Goal: Task Accomplishment & Management: Use online tool/utility

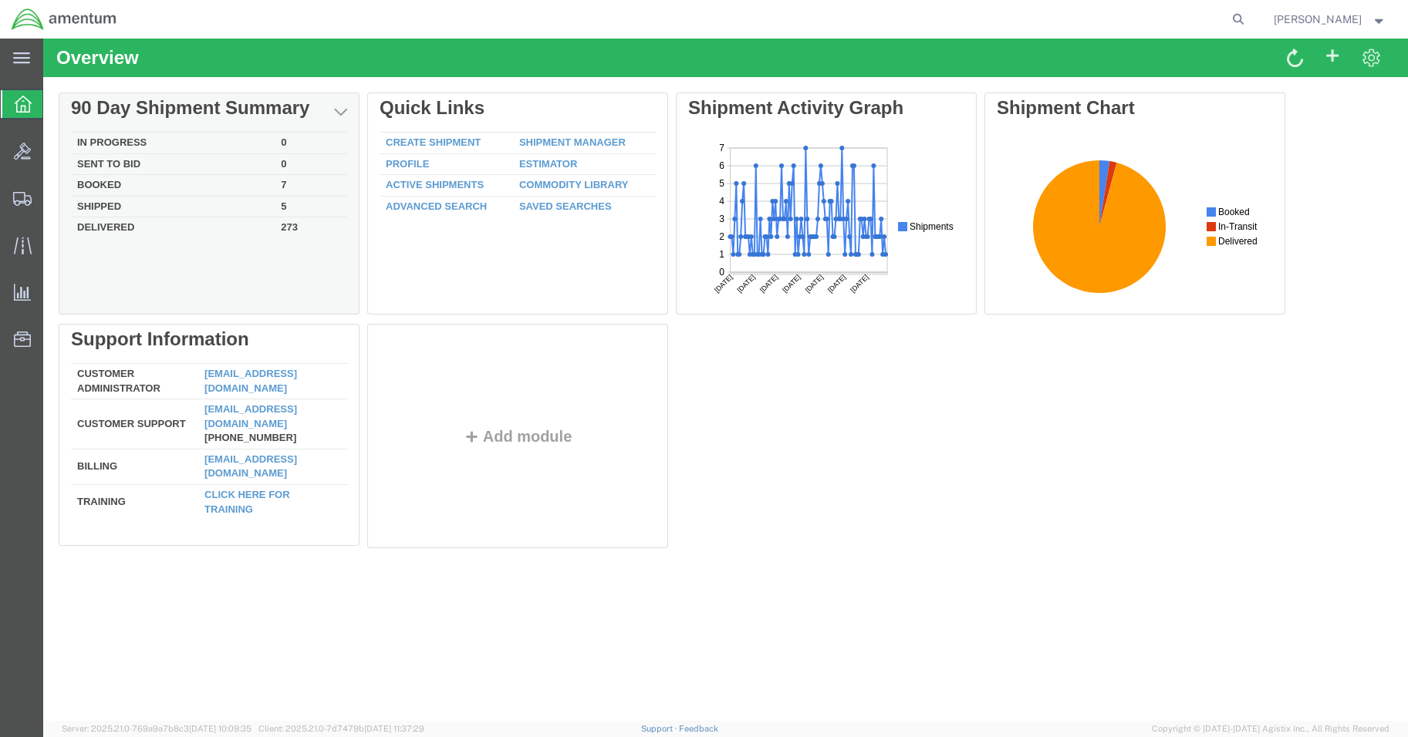
click at [123, 138] on td "In Progress" at bounding box center [173, 144] width 204 height 22
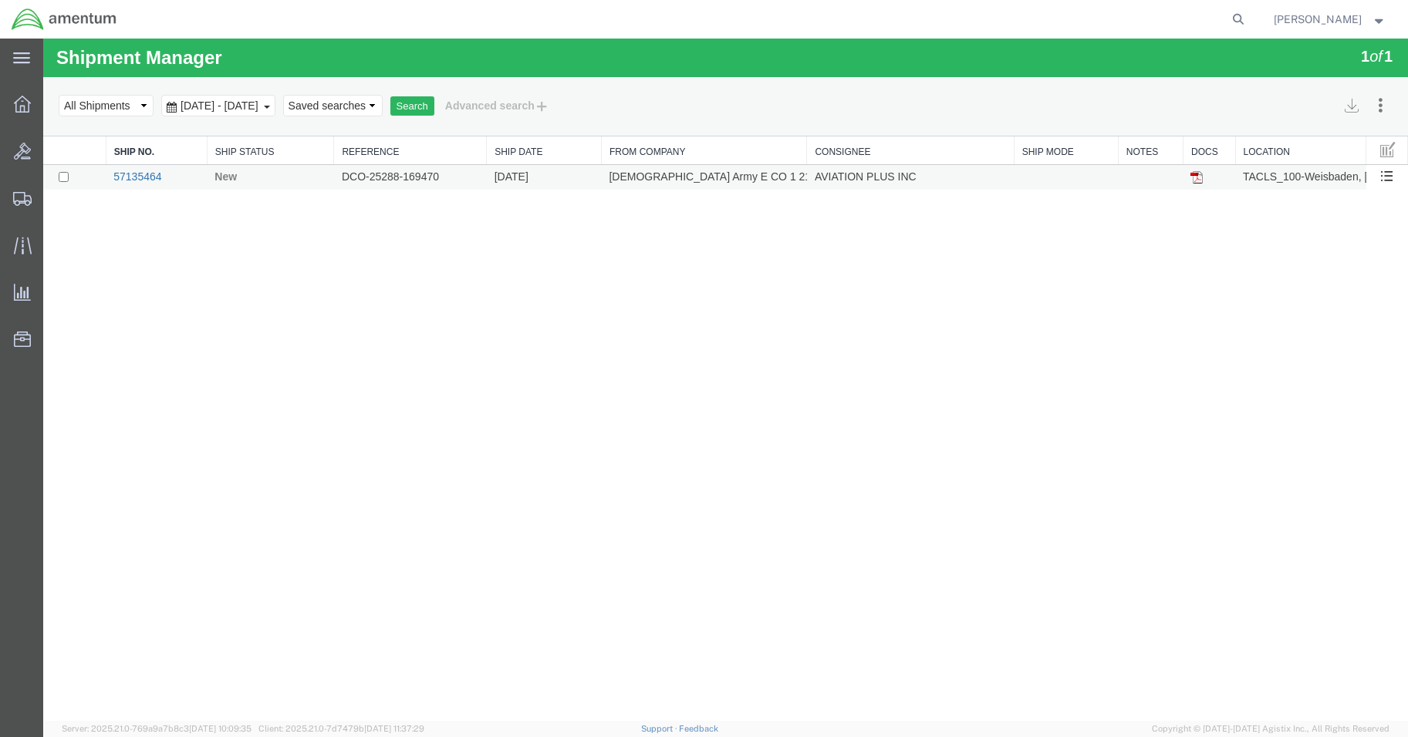
click at [126, 180] on link "57135464" at bounding box center [137, 176] width 48 height 12
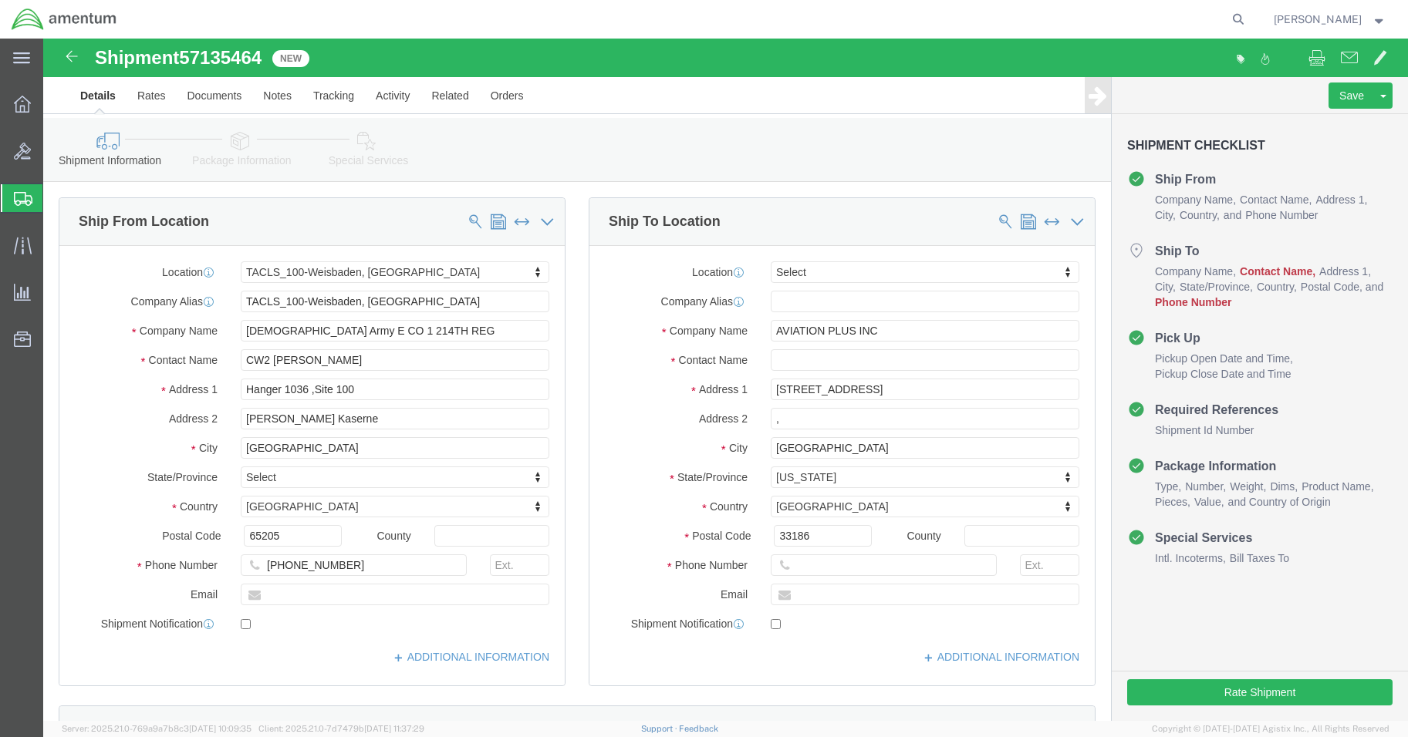
select select "42677"
select select
click input "text"
type input "EDDIE REAVES"
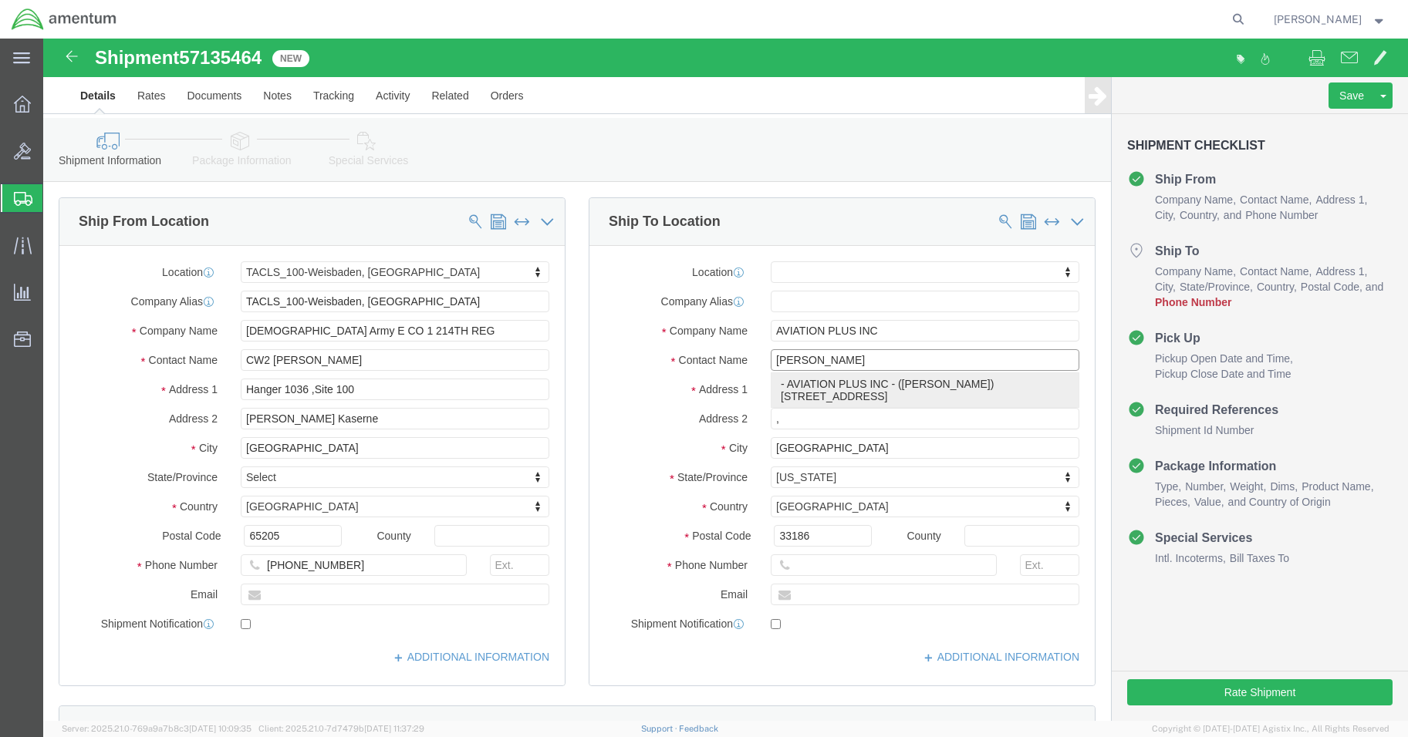
click p "- AVIATION PLUS INC - (Eddie Reaves) 12223 SW 131 AVENUE, MIAMI, FL, 33186, US"
select select
type input "Eddie Reaves"
type input "305-256-1626"
select select "FL"
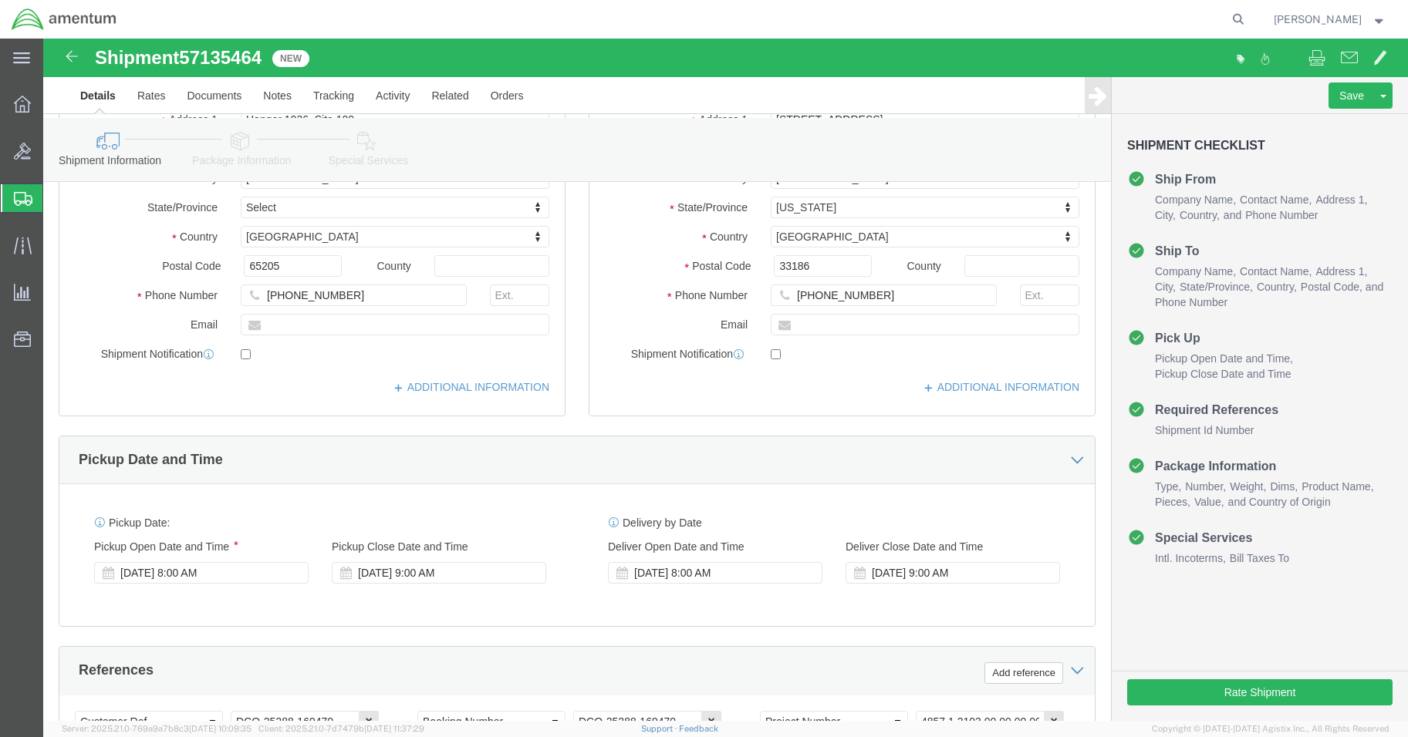
scroll to position [704, 0]
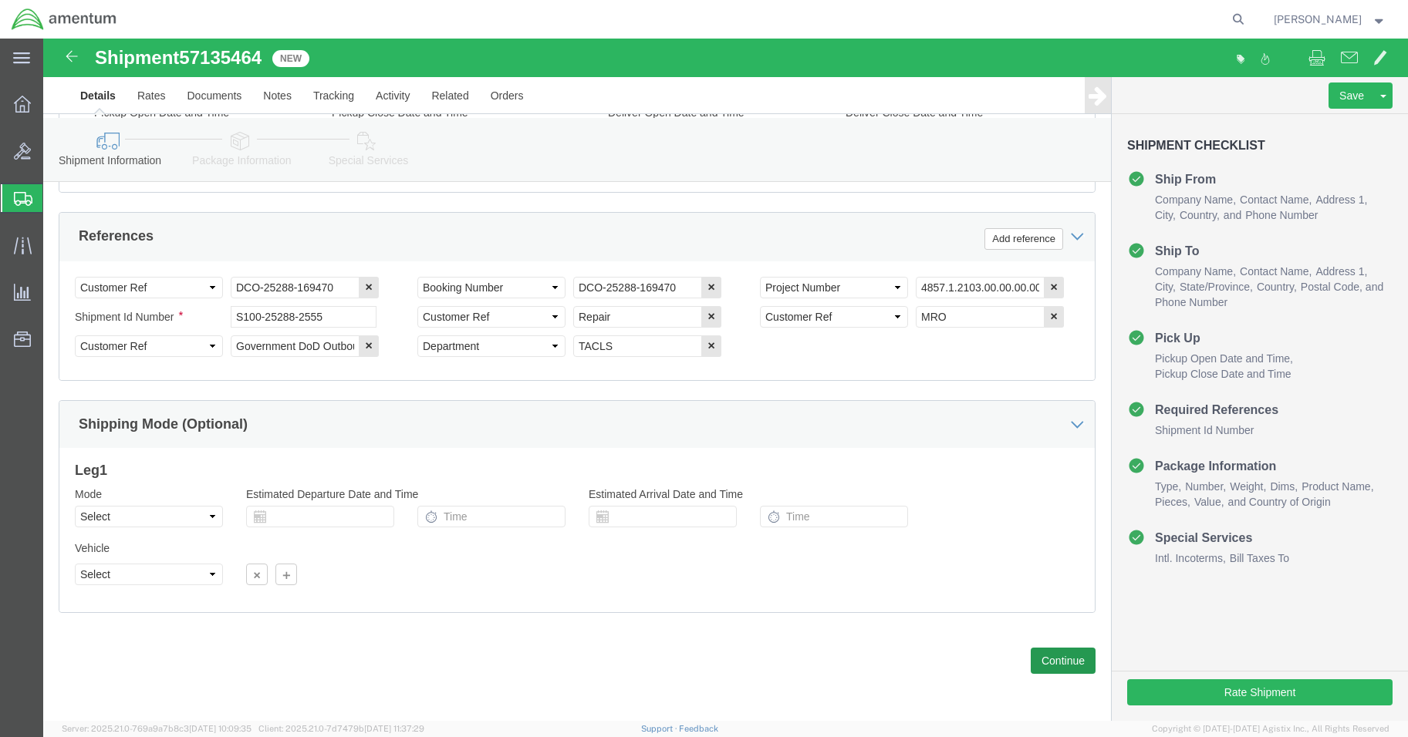
type input "Eddie Reaves"
click button "Continue"
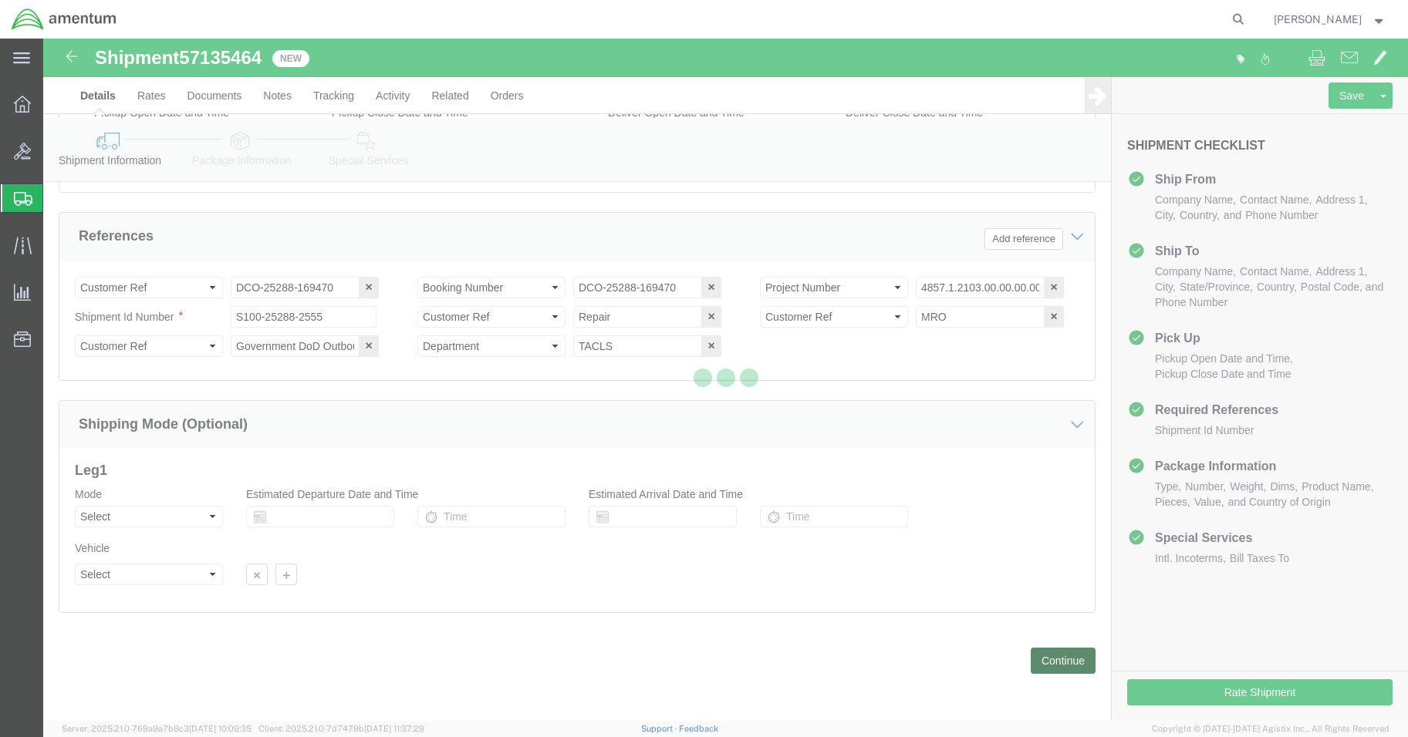
scroll to position [0, 0]
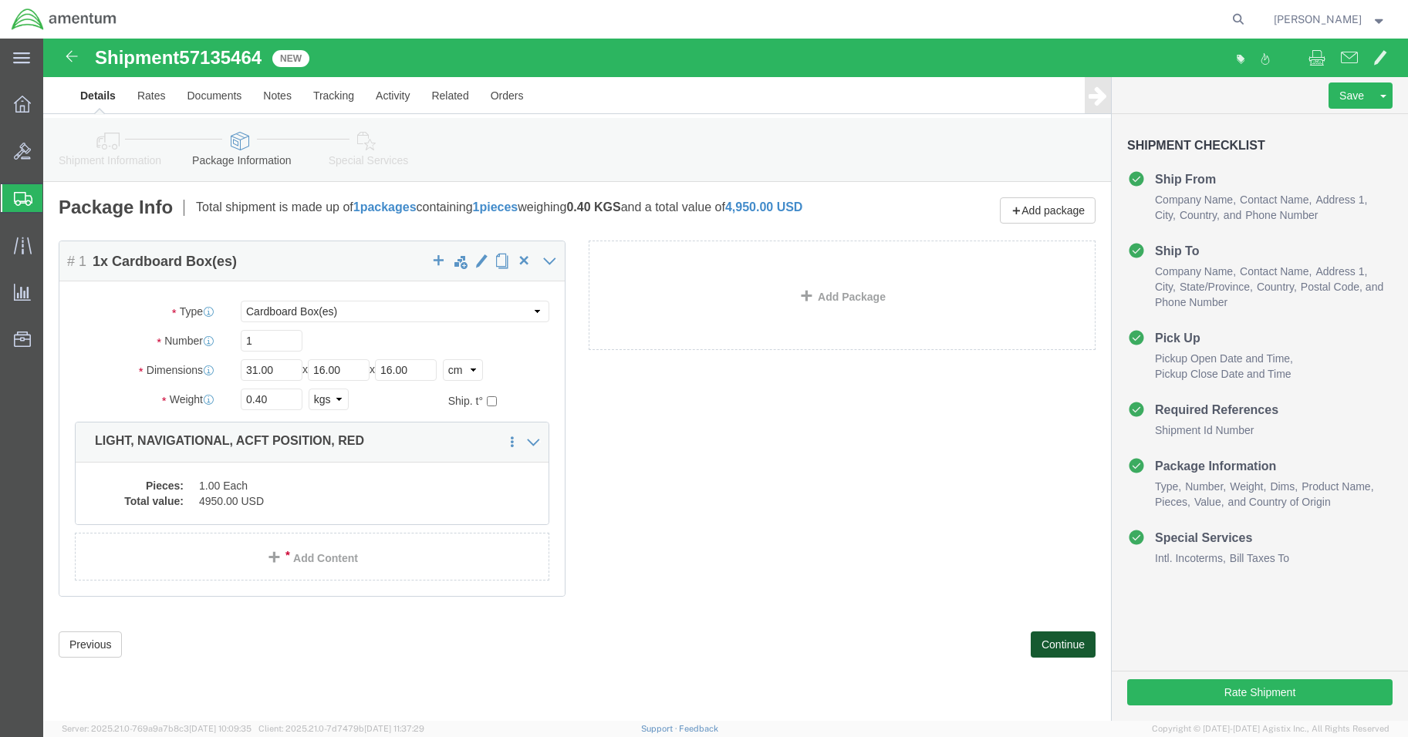
click button "Continue"
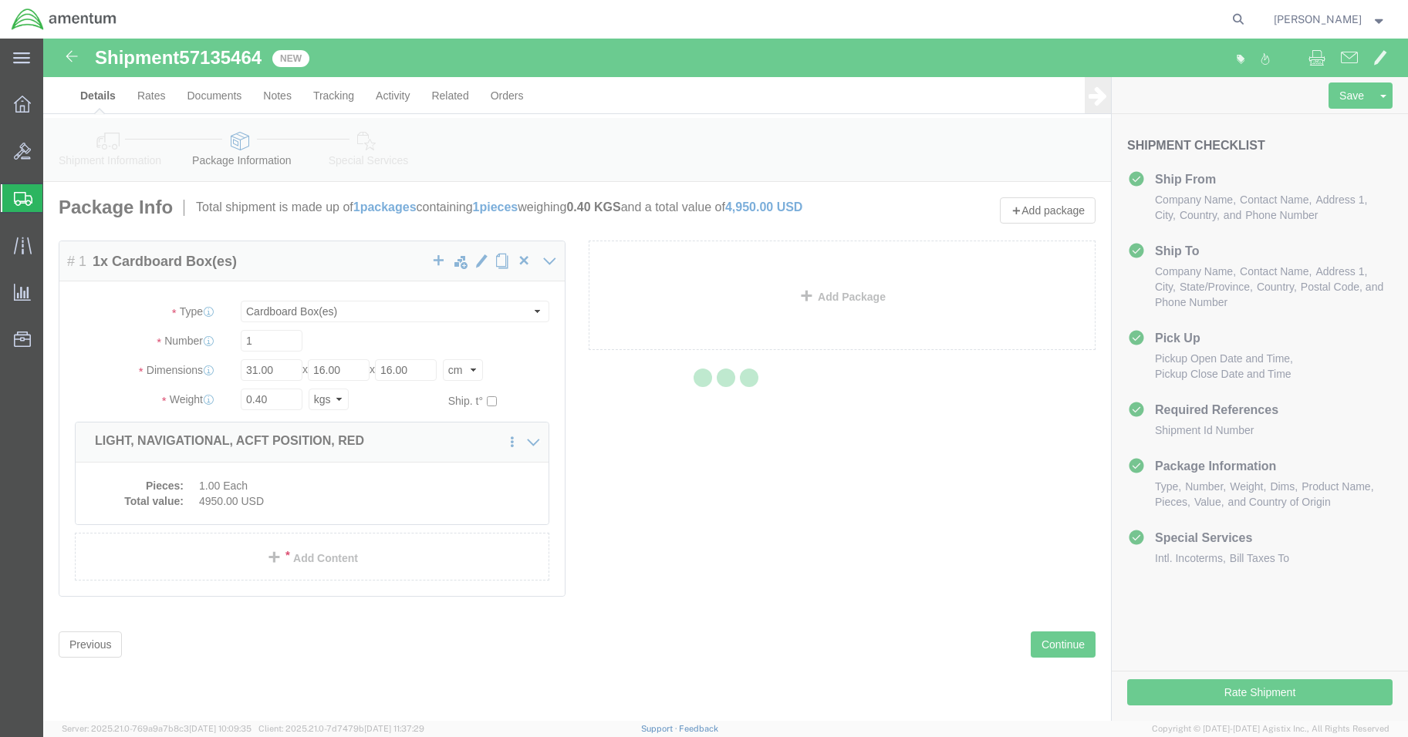
select select
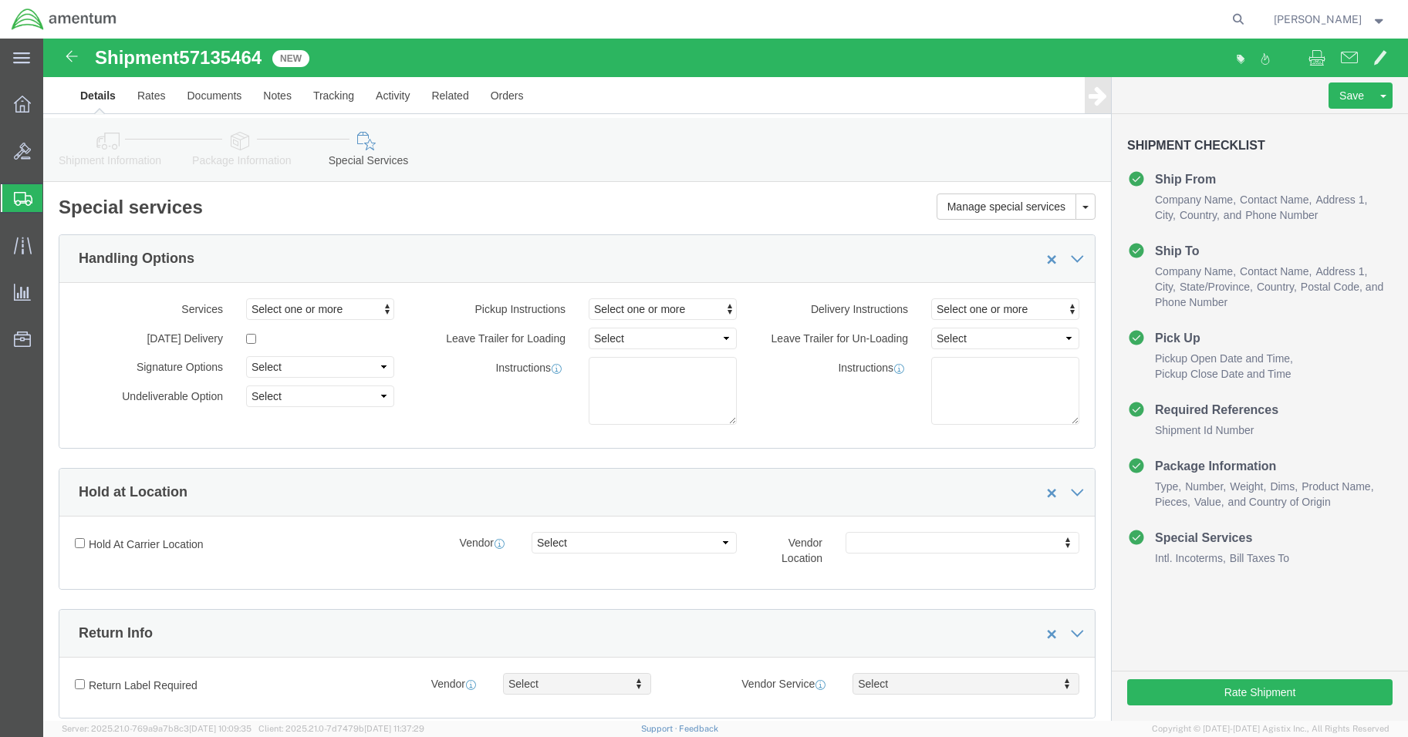
select select "DEPARTMENT"
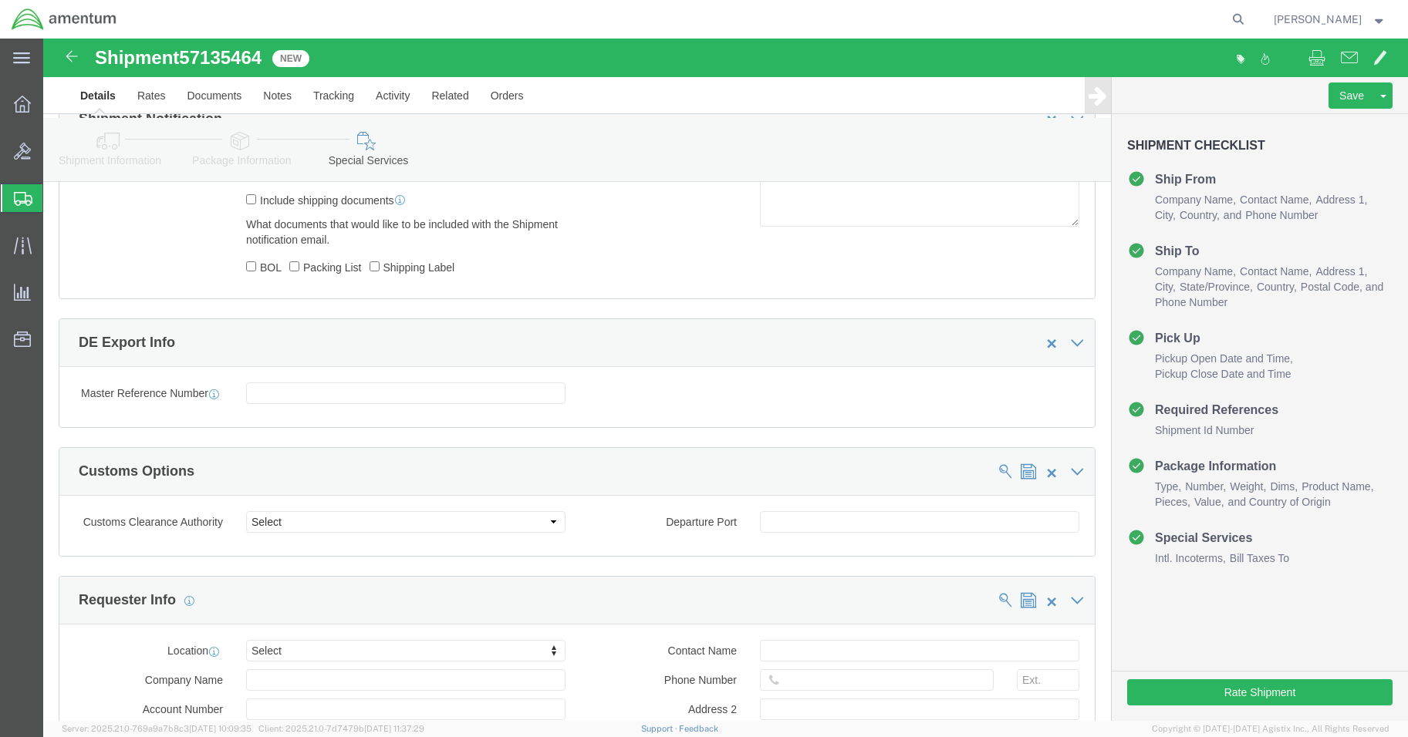
scroll to position [1465, 0]
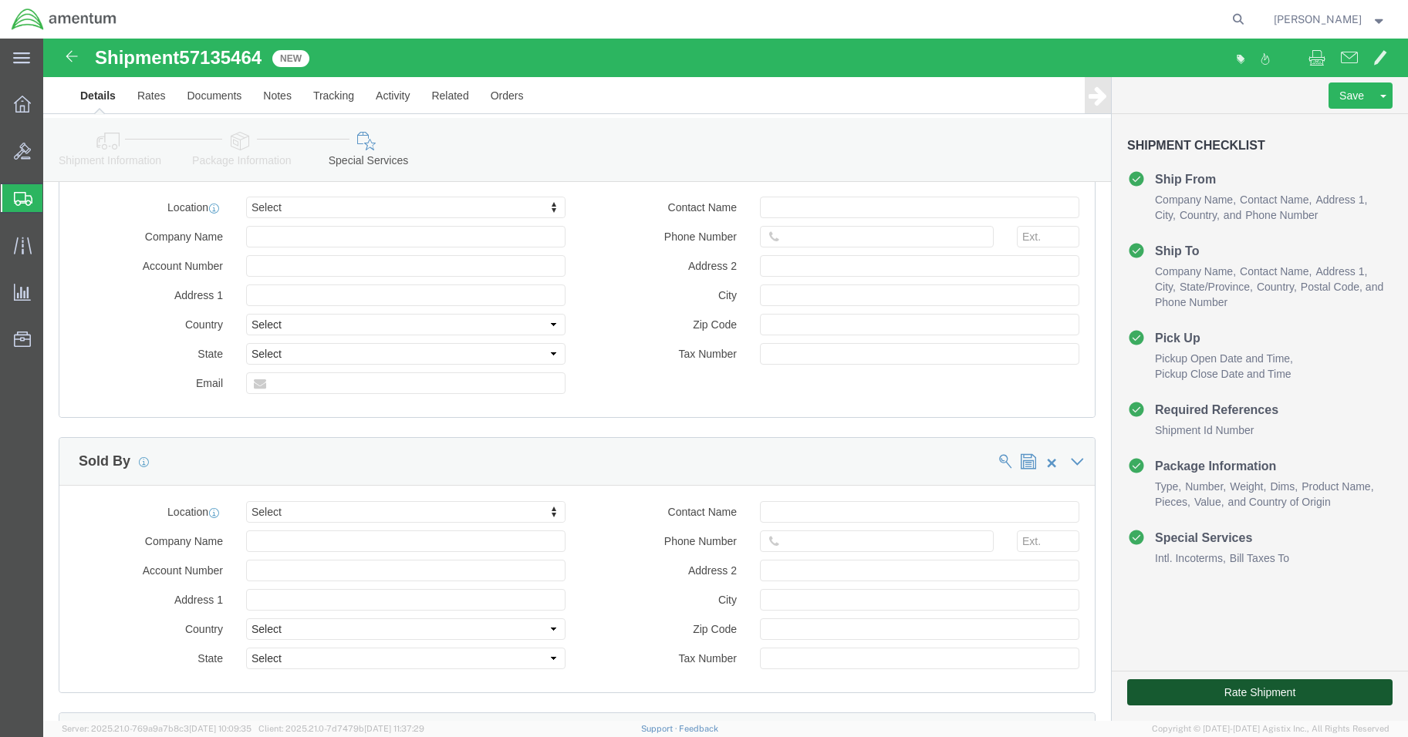
click button "Rate Shipment"
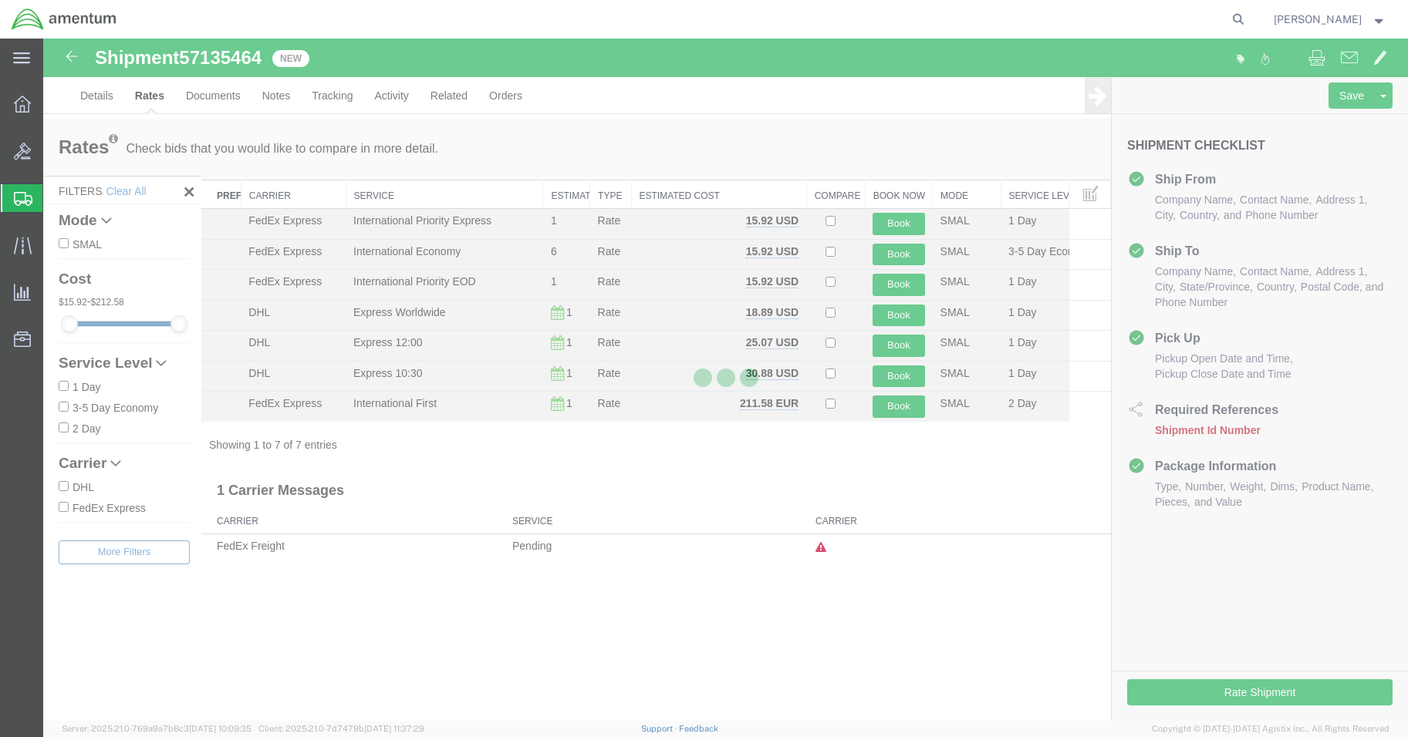
scroll to position [0, 0]
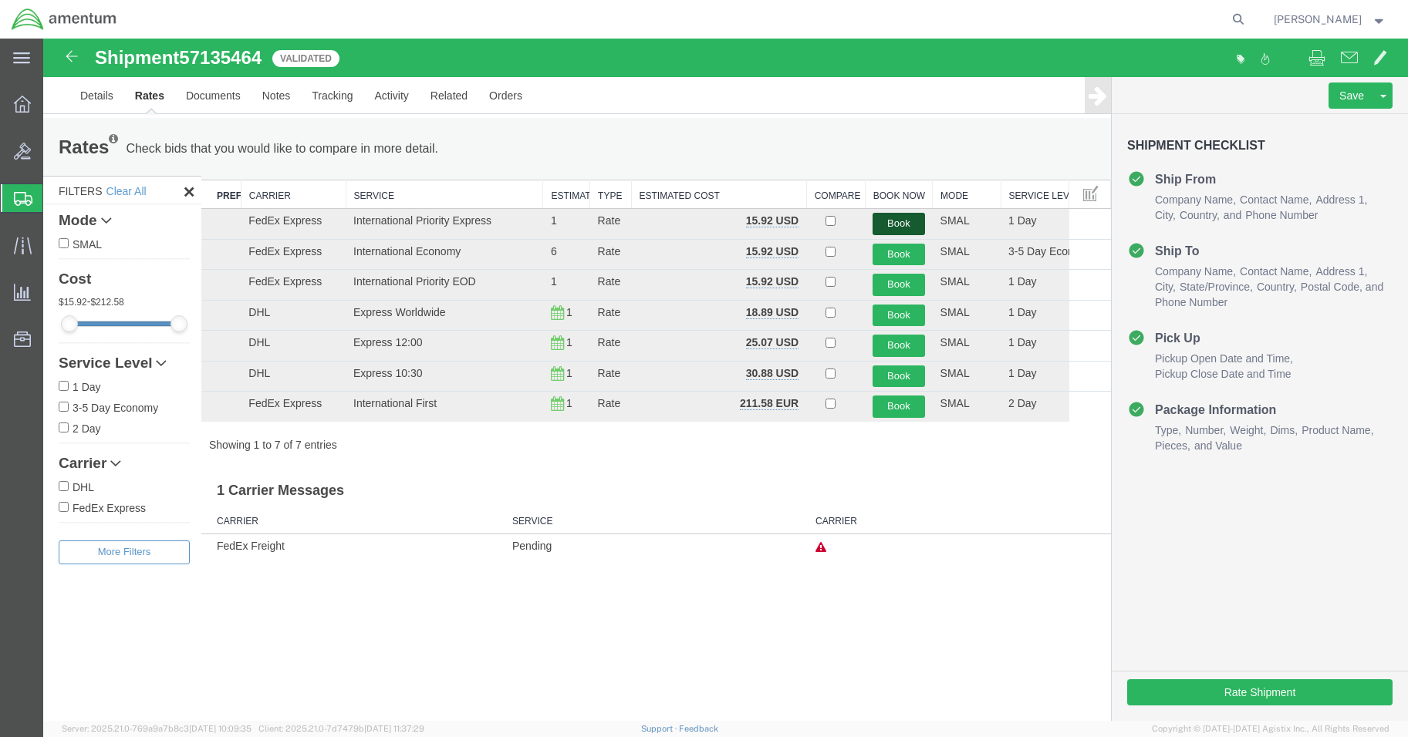
click at [882, 221] on button "Book" at bounding box center [898, 224] width 52 height 22
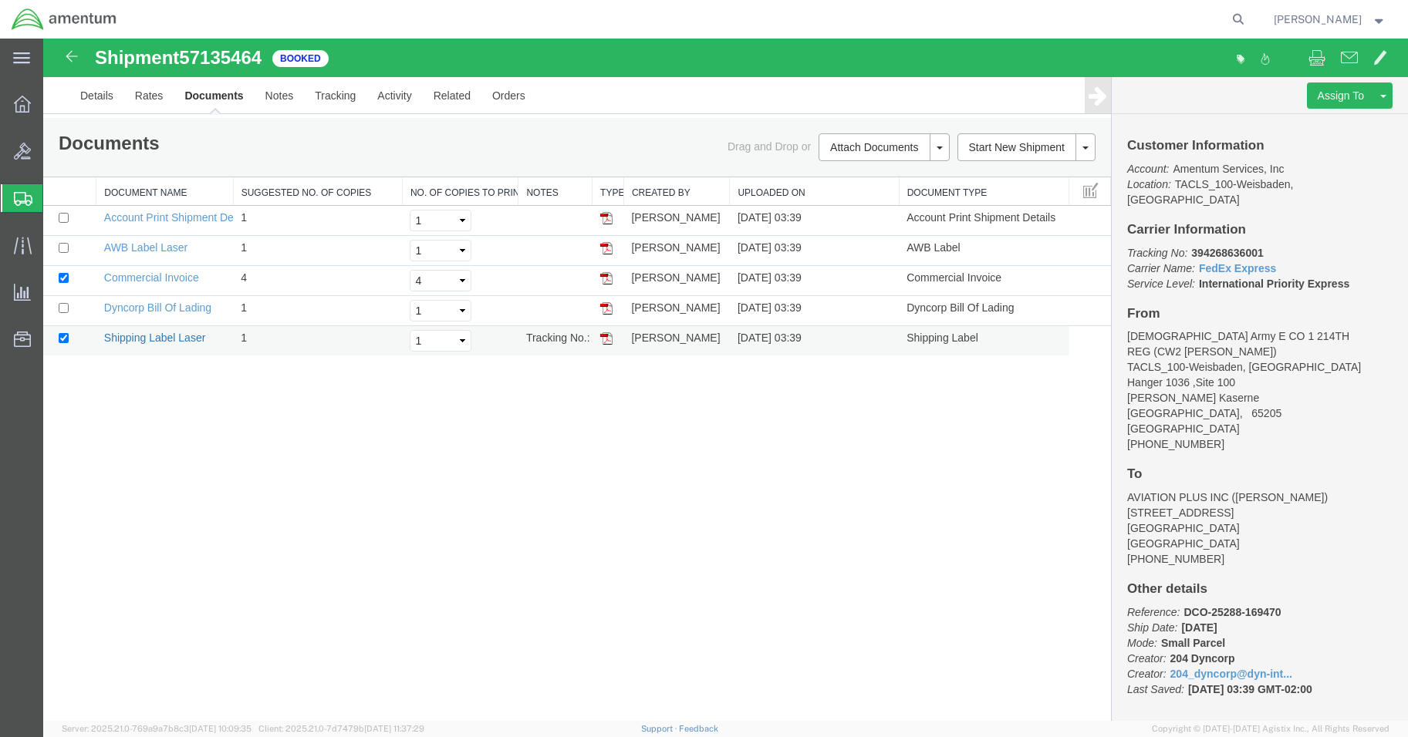
click at [138, 336] on link "Shipping Label Laser" at bounding box center [155, 338] width 102 height 12
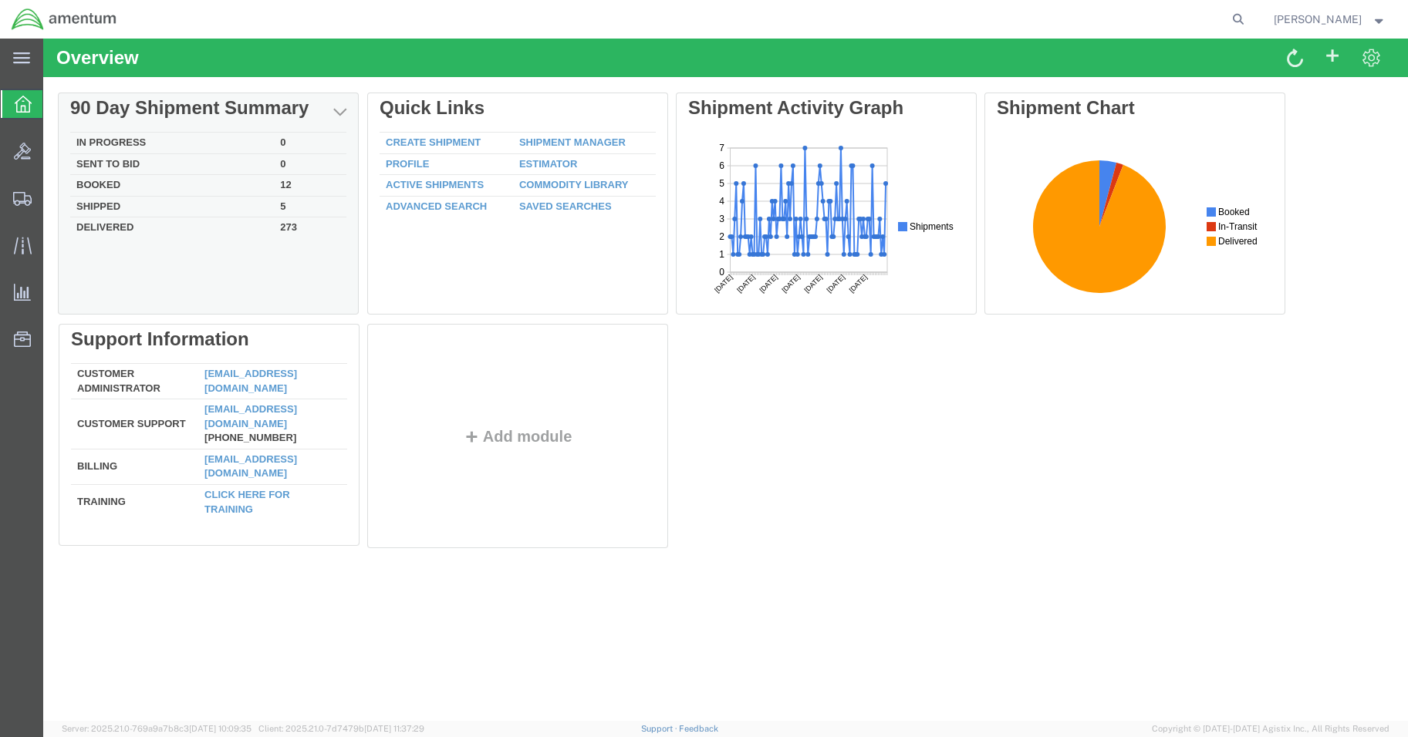
click at [148, 138] on div "Delete 90 Day Shipment Summary In Progress 0 Sent To Bid 0 Booked 12 Shipped 5 …" at bounding box center [725, 324] width 1333 height 463
click at [143, 137] on td "In Progress" at bounding box center [173, 144] width 204 height 22
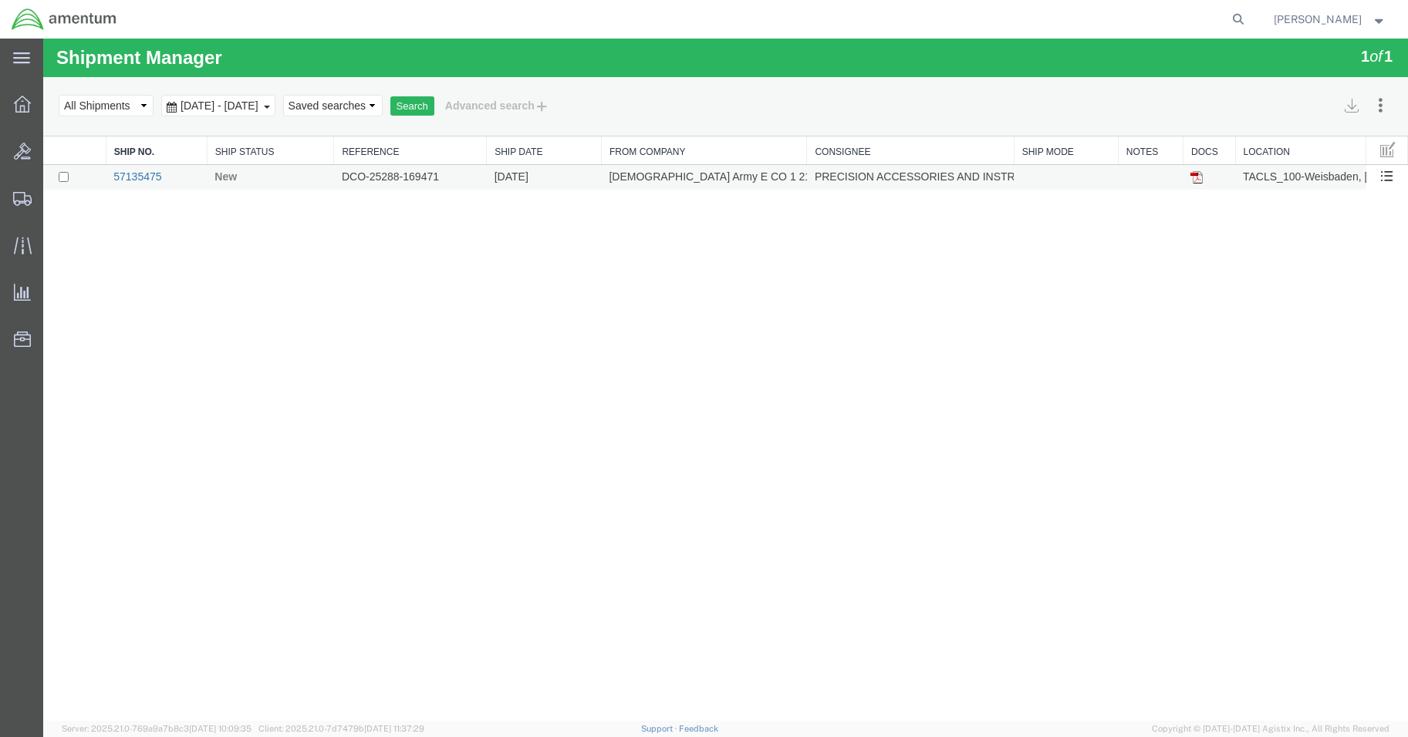
click at [140, 173] on link "57135475" at bounding box center [137, 176] width 48 height 12
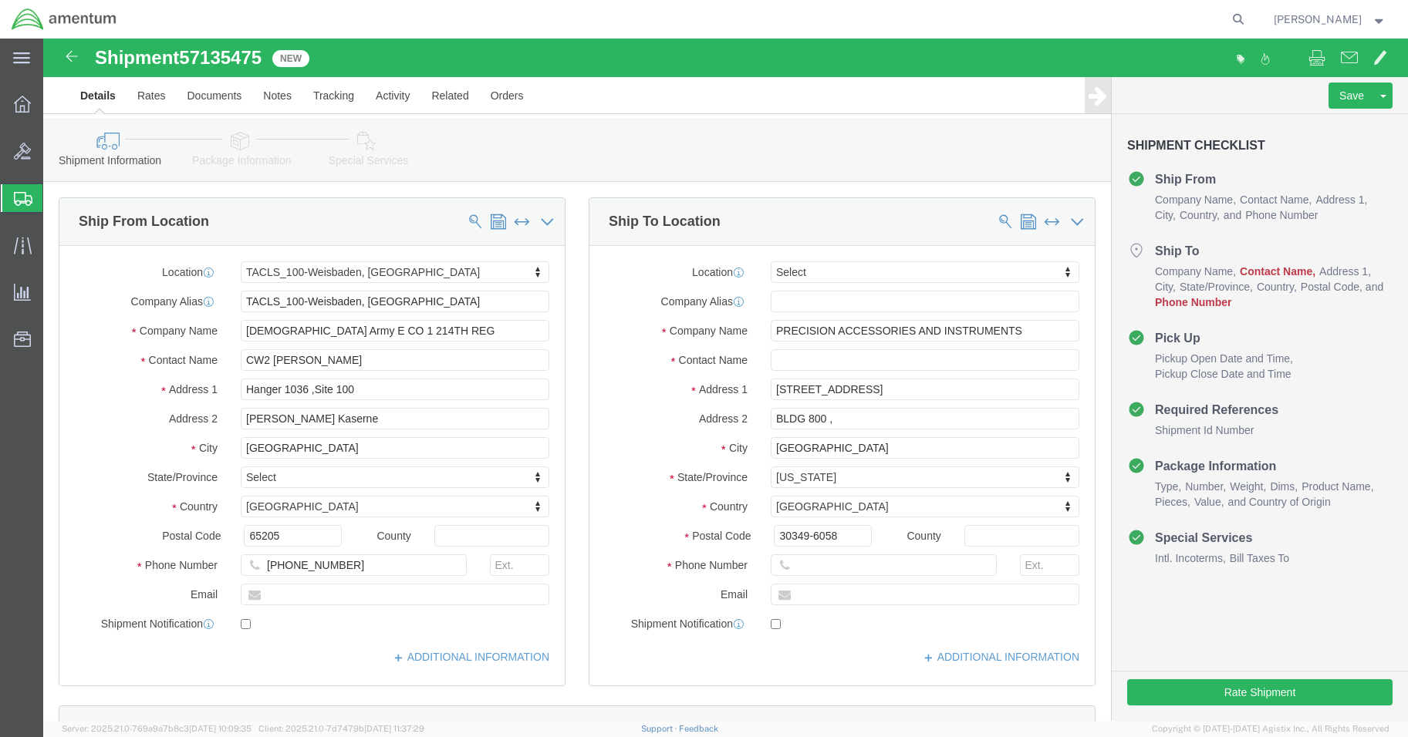
select select "42677"
select select
click input "text"
type input "[PERSON_NAME]"
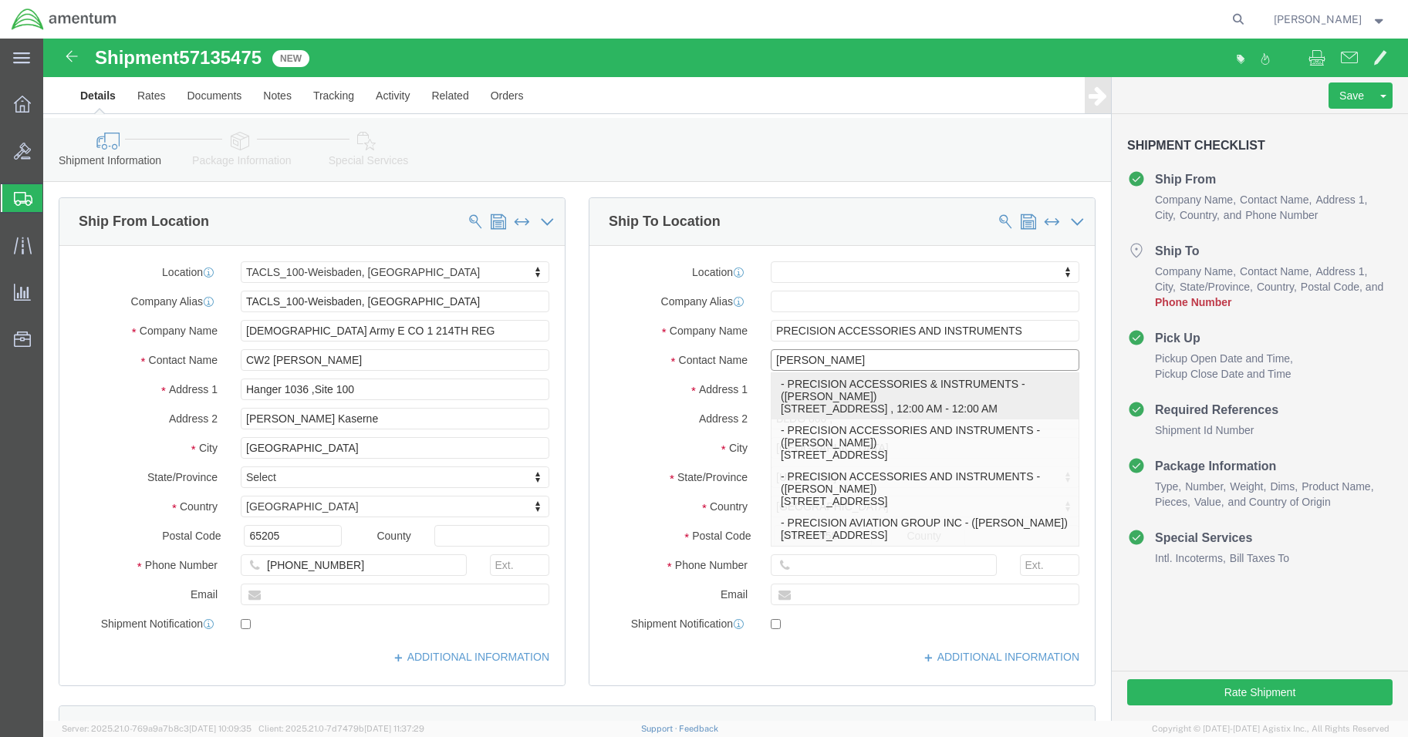
click p "- PRECISION ACCESSORIES & INSTRUMENTS - ([PERSON_NAME]) [STREET_ADDRESS] , 12:0…"
select select
type input "PRECISION ACCESSORIES & INSTRUMENTS"
type input "[PERSON_NAME]"
type input "[STREET_ADDRESS]"
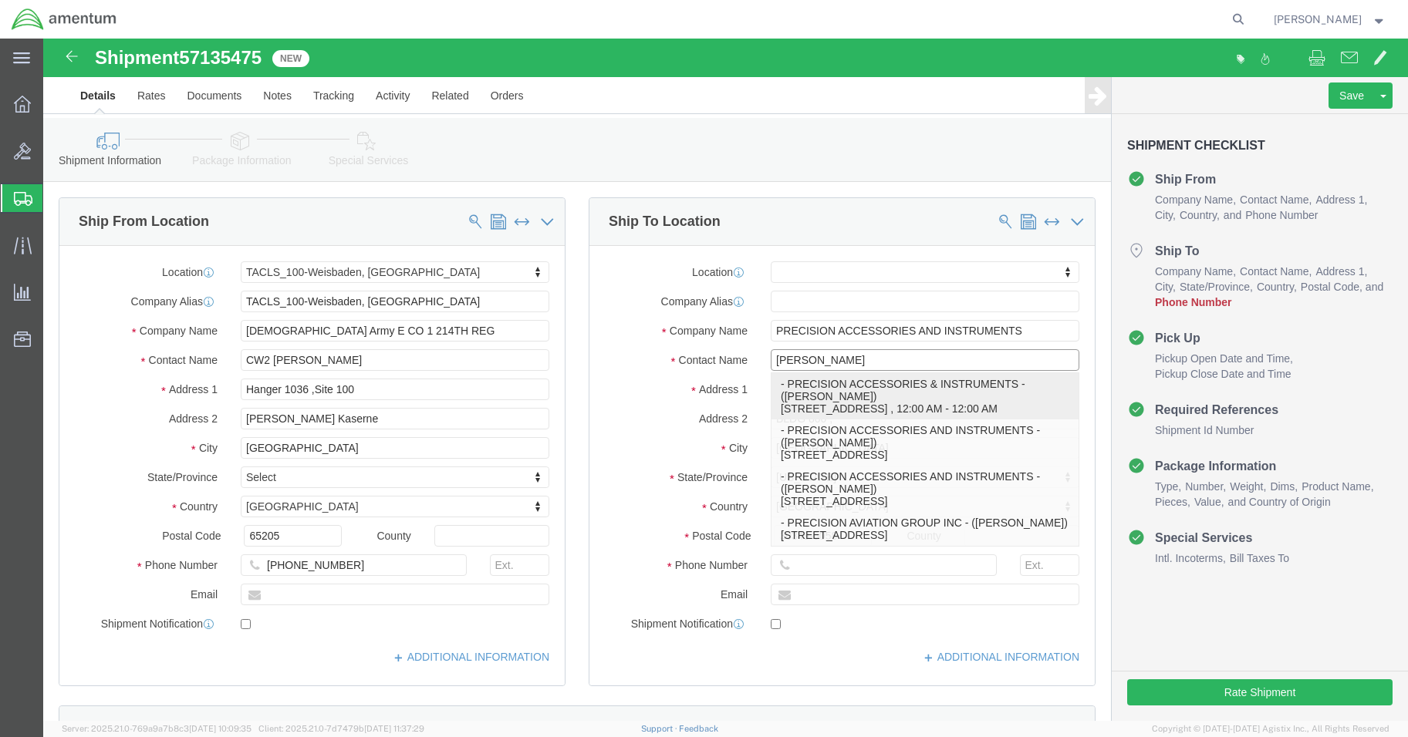
type input "30349"
type input "[PHONE_NUMBER]"
select select "GA"
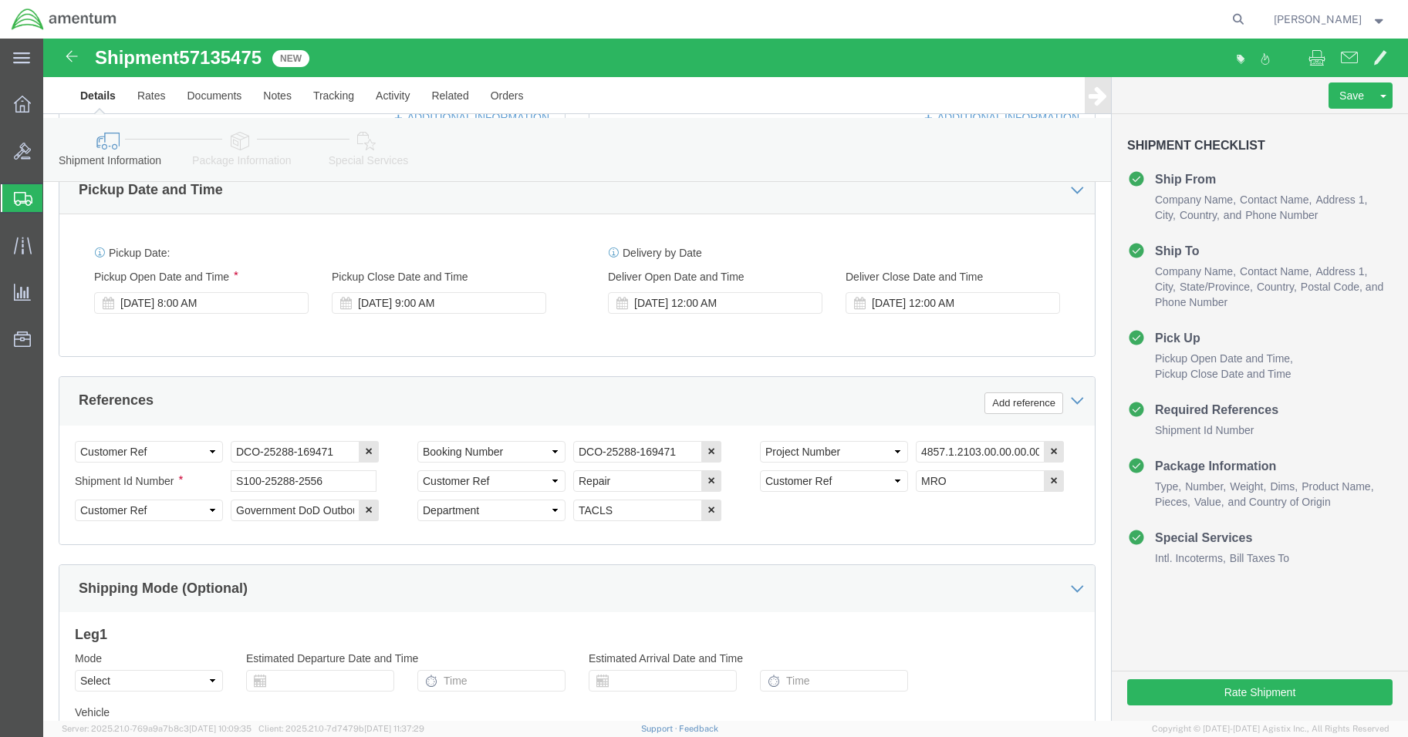
scroll to position [704, 0]
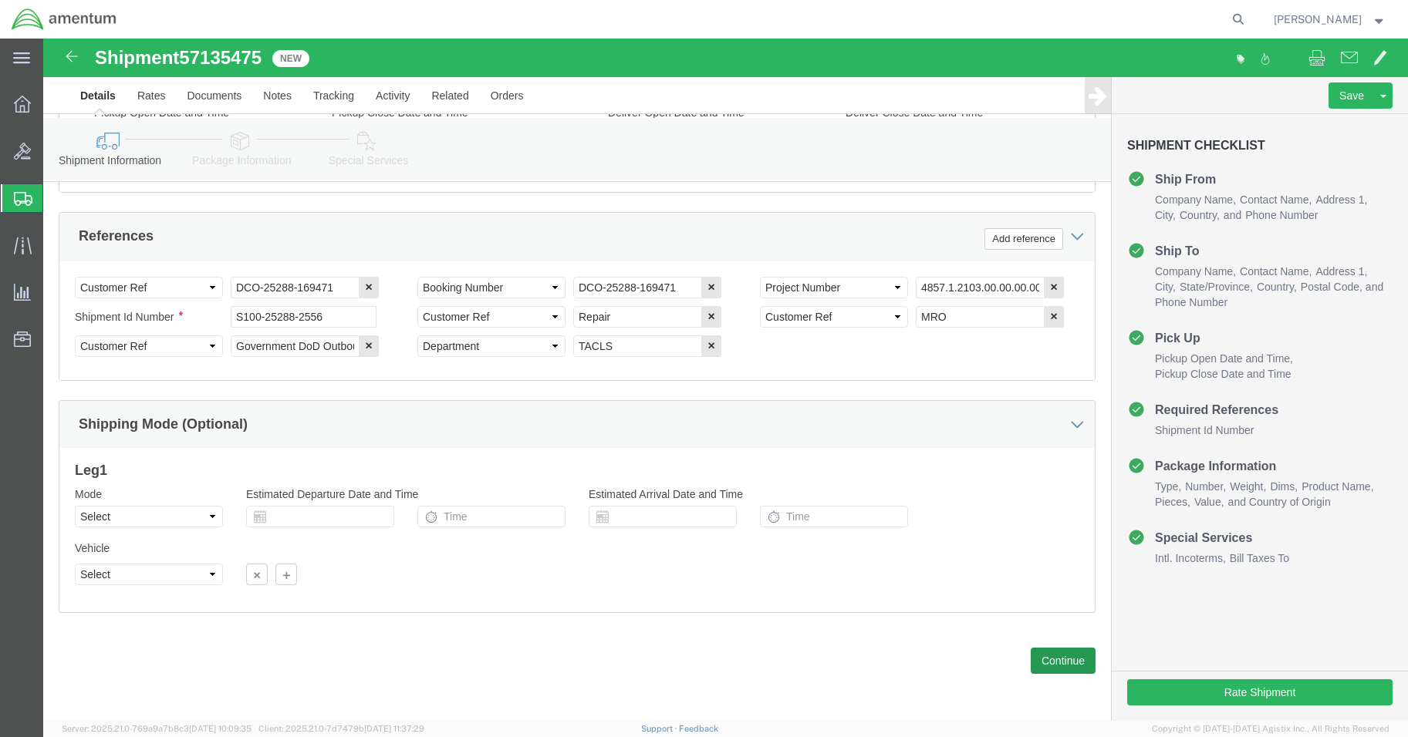
type input "[PERSON_NAME]"
click button "Continue"
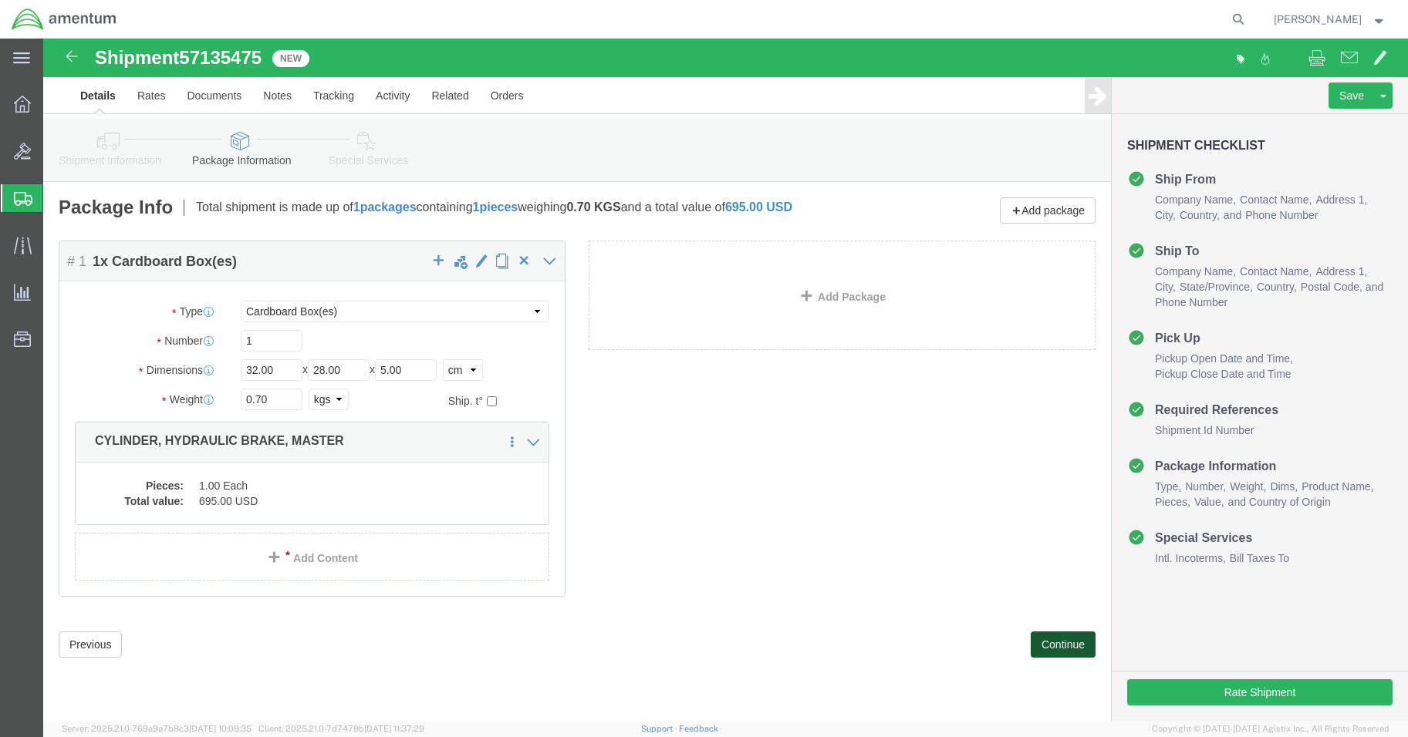
scroll to position [0, 0]
click button "Continue"
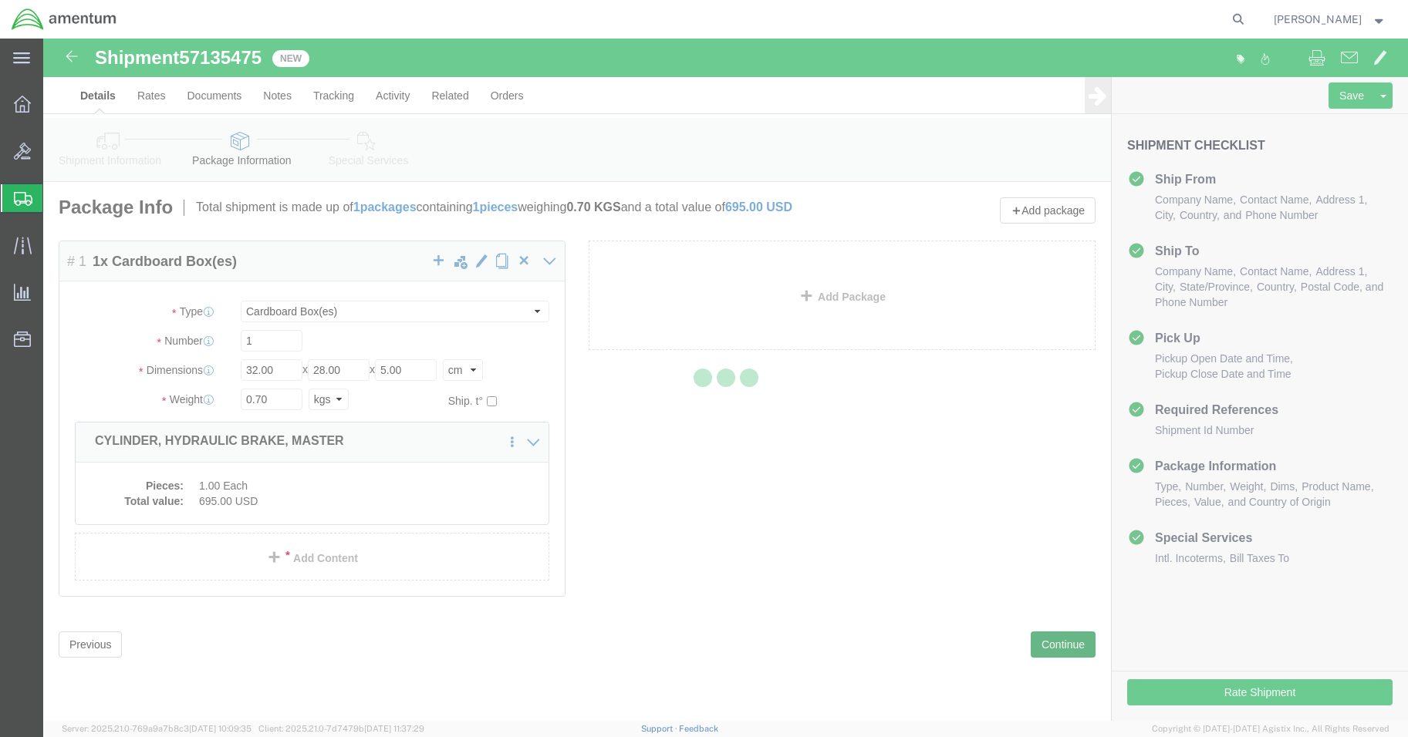
select select
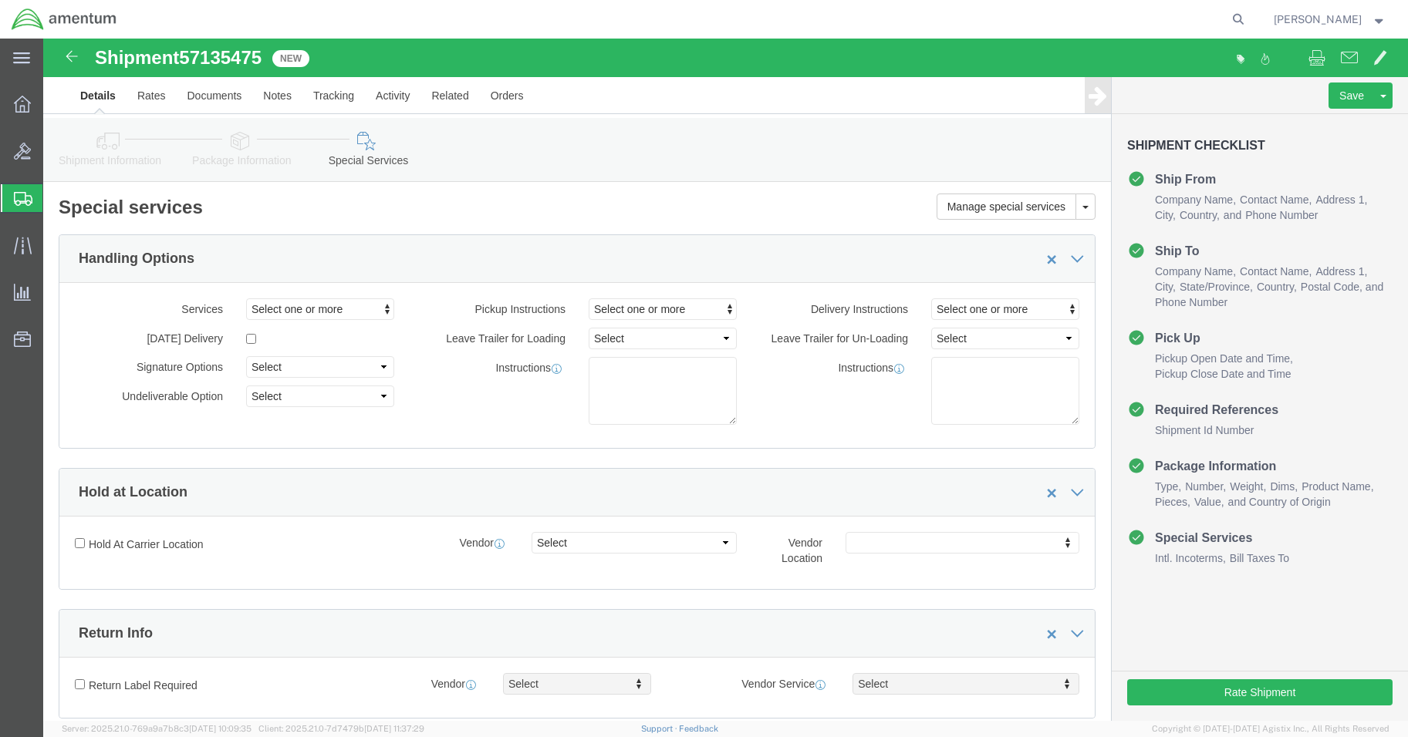
select select "DEPARTMENT"
click button "Rate Shipment"
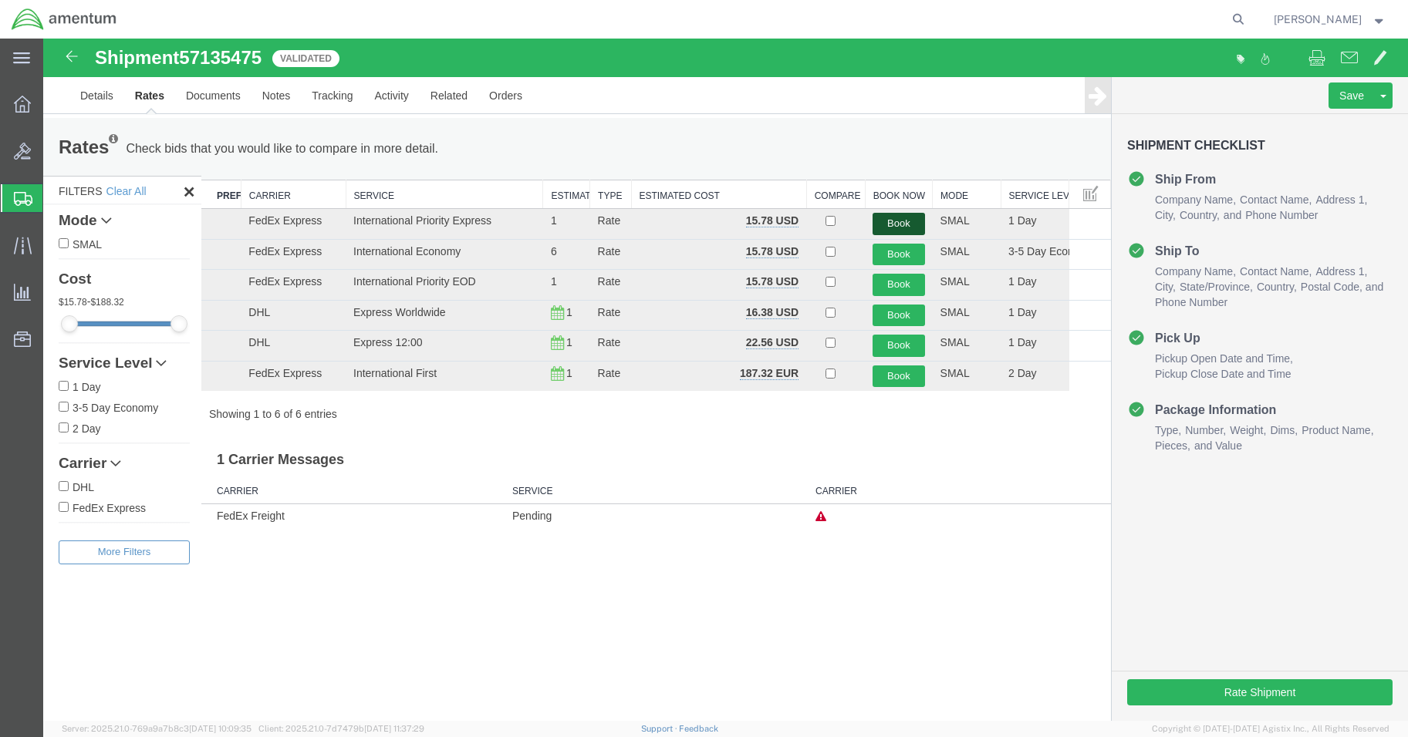
drag, startPoint x: 908, startPoint y: 221, endPoint x: 905, endPoint y: 229, distance: 9.0
click at [905, 221] on button "Book" at bounding box center [898, 224] width 52 height 22
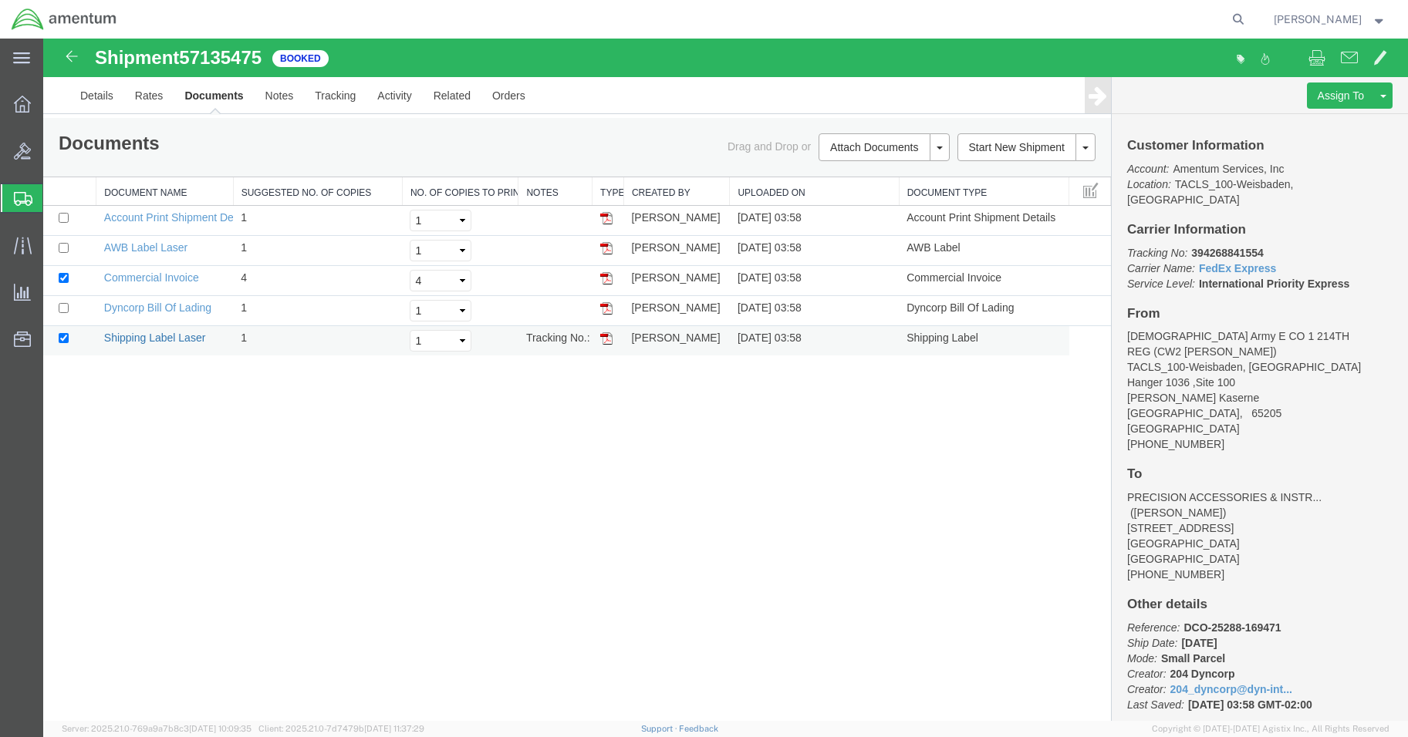
click at [164, 333] on link "Shipping Label Laser" at bounding box center [155, 338] width 102 height 12
